Goal: Check status: Check status

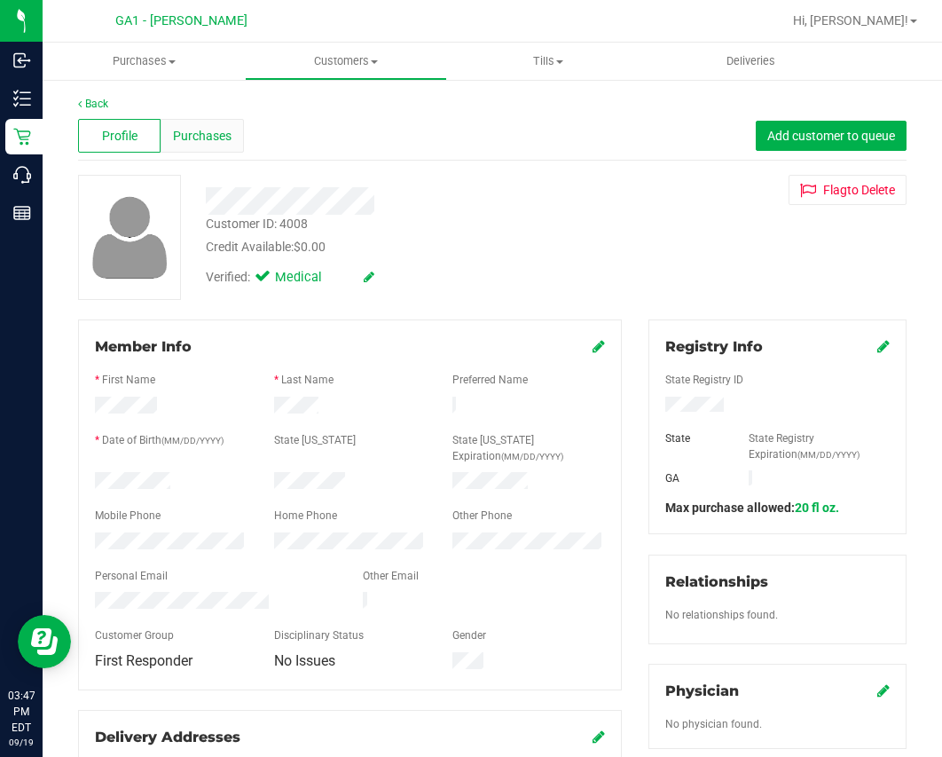
click at [191, 124] on div "Purchases" at bounding box center [202, 136] width 82 height 34
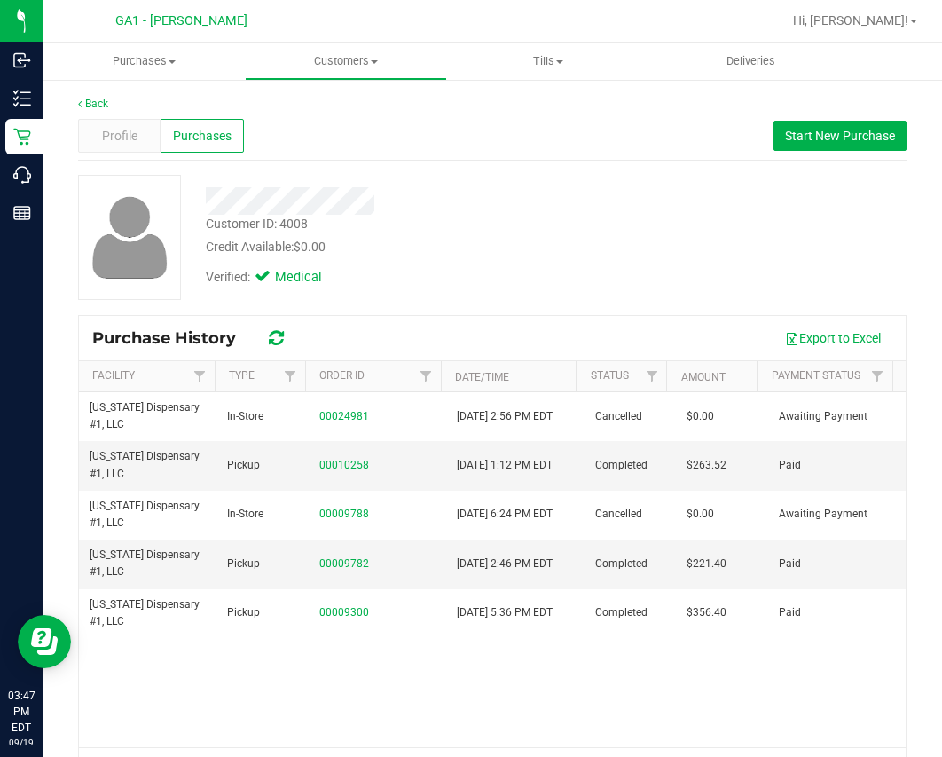
click at [415, 135] on div "Profile Purchases Start New Purchase" at bounding box center [492, 136] width 828 height 49
click at [120, 143] on span "Profile" at bounding box center [119, 136] width 35 height 19
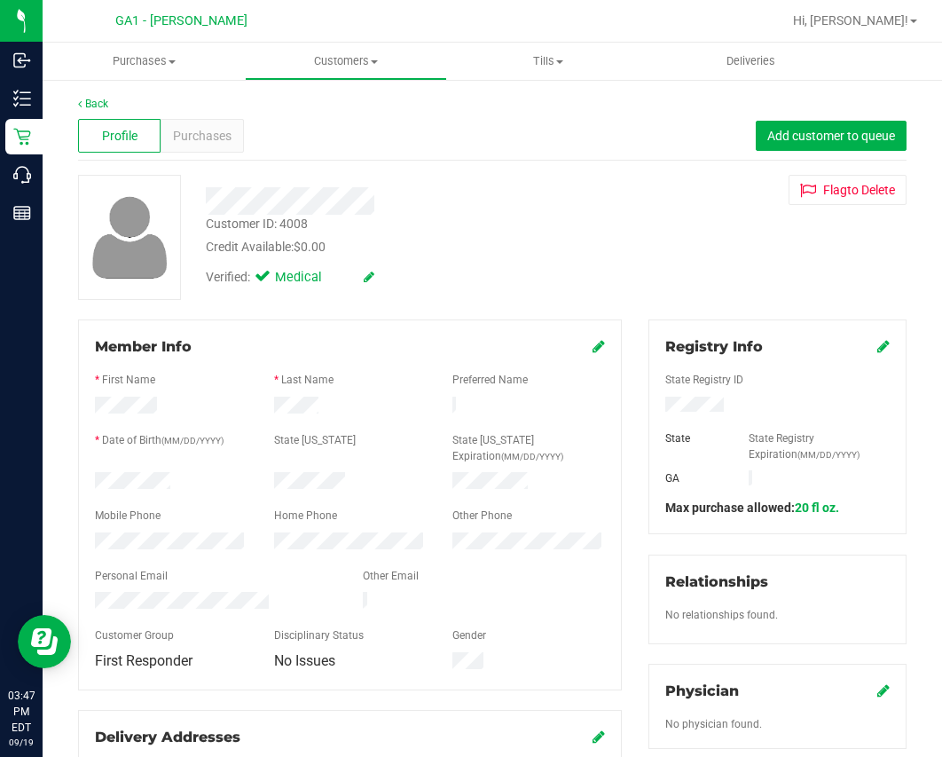
drag, startPoint x: 412, startPoint y: 216, endPoint x: 413, endPoint y: 234, distance: 18.7
click at [413, 234] on div "Customer ID: 4008 Credit Available: $0.00" at bounding box center [405, 236] width 427 height 42
click at [430, 128] on div "Profile Purchases Add customer to queue" at bounding box center [492, 136] width 828 height 49
click at [176, 145] on span "Purchases" at bounding box center [202, 136] width 59 height 19
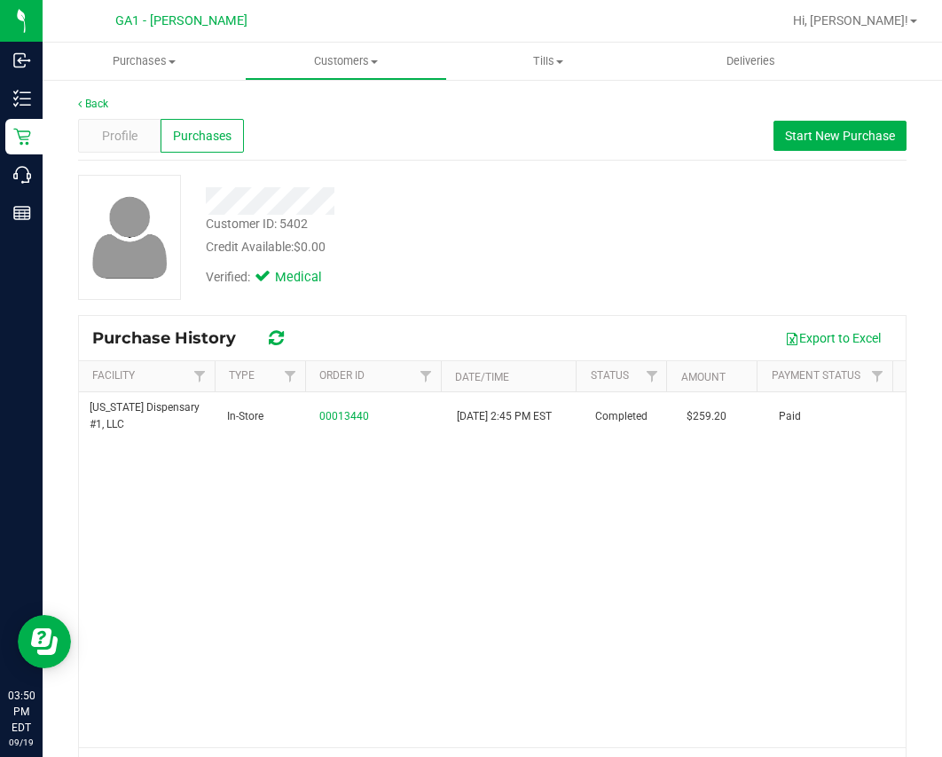
click at [420, 151] on div "Profile Purchases Start New Purchase" at bounding box center [492, 136] width 828 height 49
click at [370, 133] on div "Profile Purchases Start New Purchase" at bounding box center [492, 136] width 828 height 49
click at [111, 135] on span "Profile" at bounding box center [119, 136] width 35 height 19
